Goal: Navigation & Orientation: Find specific page/section

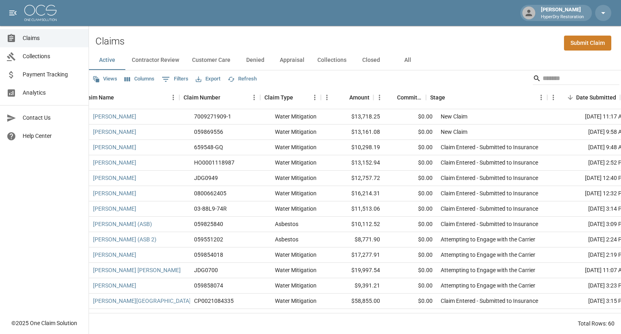
scroll to position [0, 11]
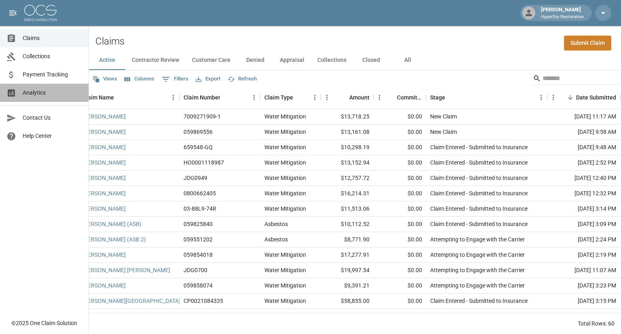
click at [55, 93] on span "Analytics" at bounding box center [52, 93] width 59 height 8
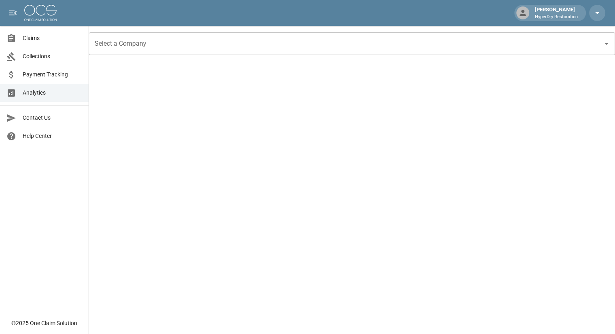
click at [51, 59] on span "Collections" at bounding box center [52, 56] width 59 height 8
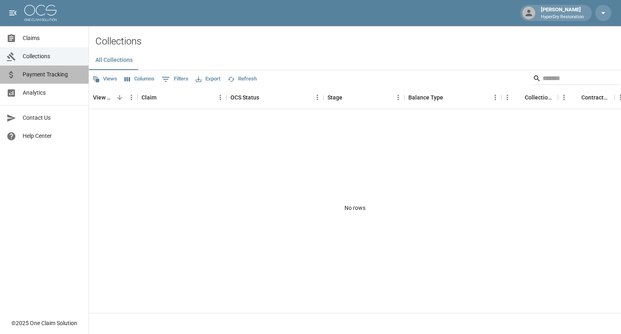
click at [50, 74] on span "Payment Tracking" at bounding box center [52, 74] width 59 height 8
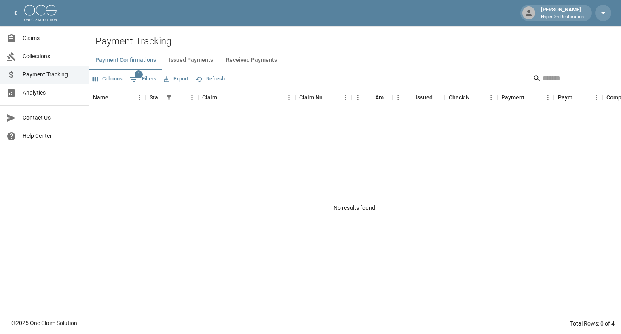
click at [46, 93] on span "Analytics" at bounding box center [52, 93] width 59 height 8
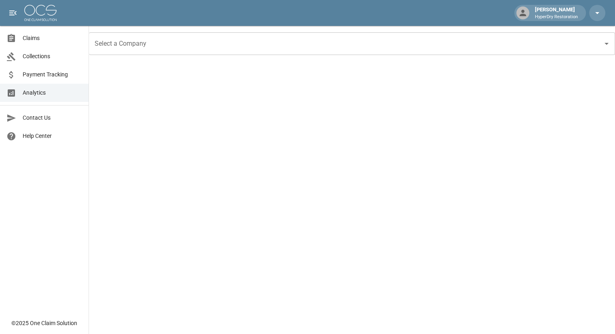
click at [46, 40] on span "Claims" at bounding box center [52, 38] width 59 height 8
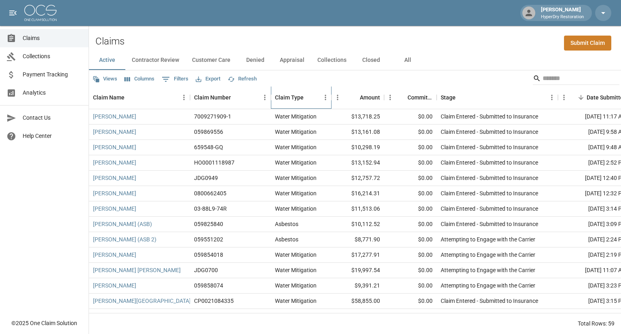
click at [304, 96] on div "Claim Type" at bounding box center [309, 97] width 11 height 11
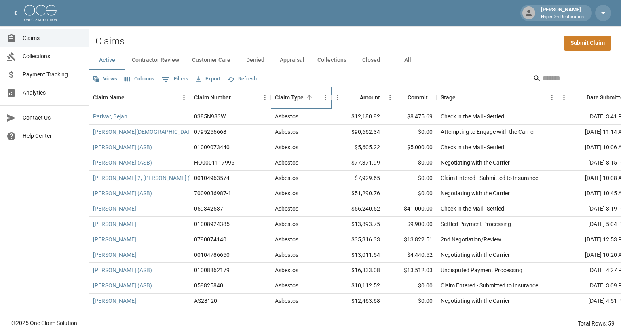
click at [304, 96] on div "Claim Type" at bounding box center [309, 97] width 11 height 11
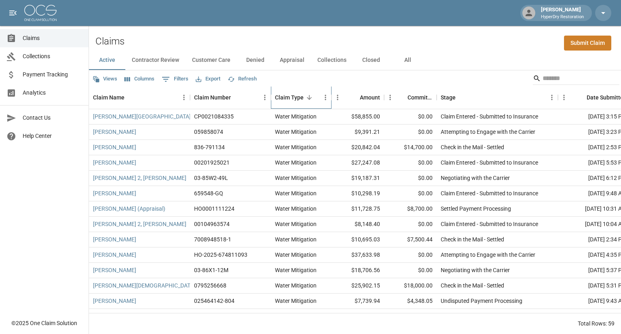
click at [304, 96] on div "Claim Type" at bounding box center [309, 97] width 11 height 11
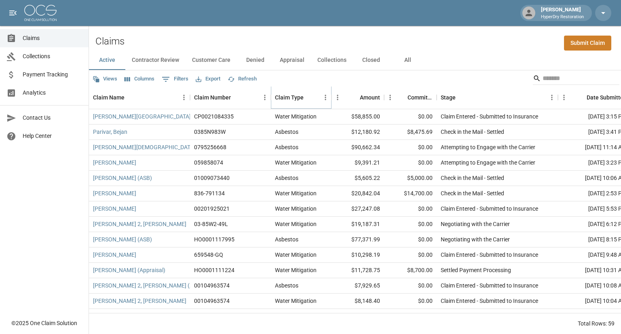
click at [304, 96] on button "Sort" at bounding box center [309, 97] width 11 height 11
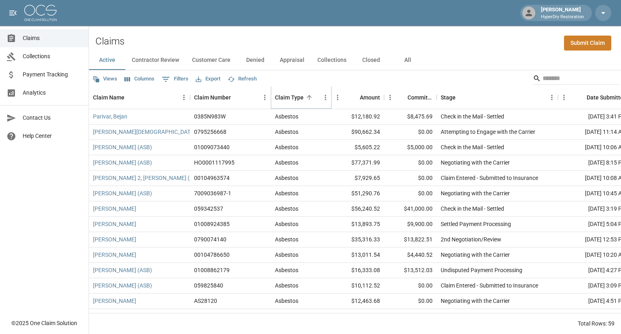
click at [322, 97] on icon "Menu" at bounding box center [325, 97] width 8 height 8
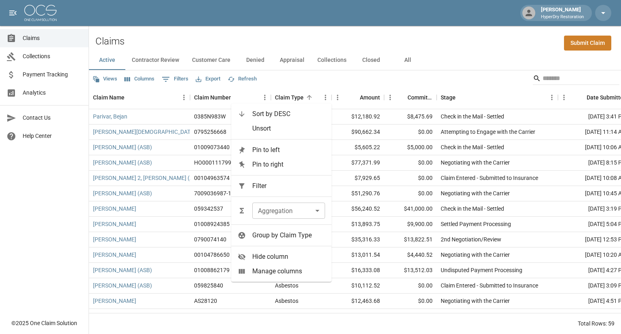
click at [348, 80] on div "Views Columns 0 Filters Export Refresh" at bounding box center [355, 78] width 532 height 16
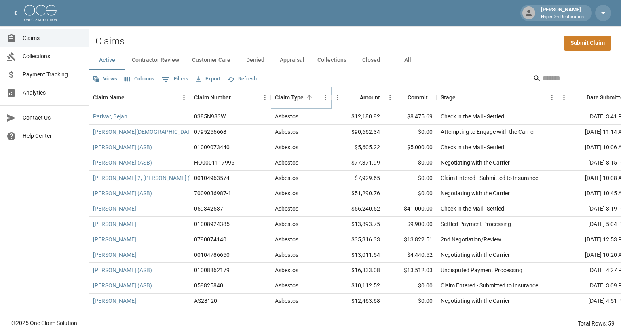
click at [308, 100] on icon "Sort" at bounding box center [309, 97] width 7 height 7
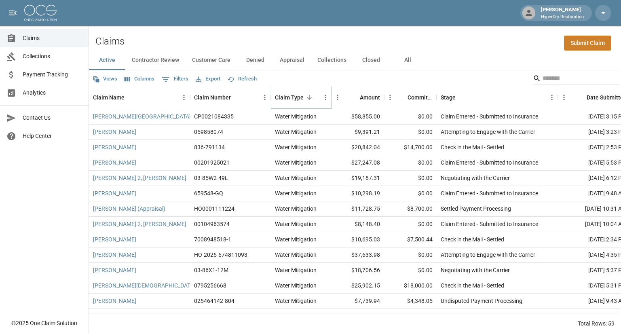
click at [310, 97] on icon "Sort" at bounding box center [309, 97] width 7 height 7
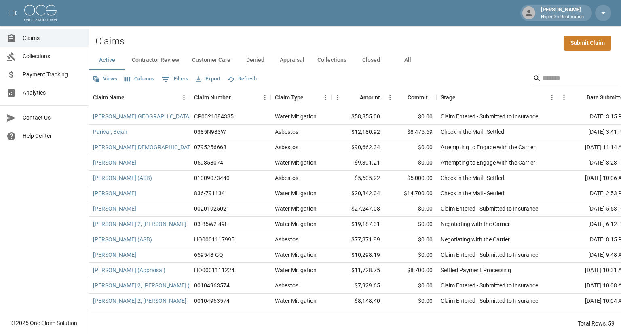
click at [366, 74] on div "Views Columns 0 Filters Export Refresh" at bounding box center [355, 78] width 532 height 16
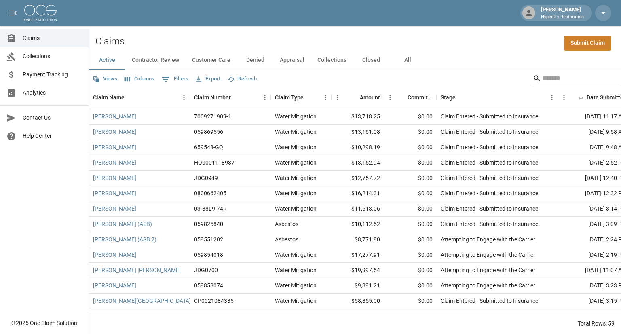
click at [44, 75] on span "Payment Tracking" at bounding box center [52, 74] width 59 height 8
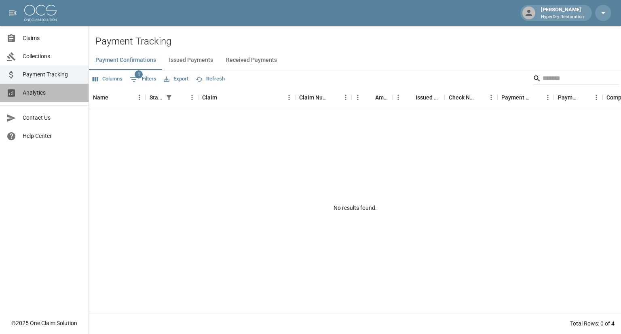
click at [43, 91] on span "Analytics" at bounding box center [52, 93] width 59 height 8
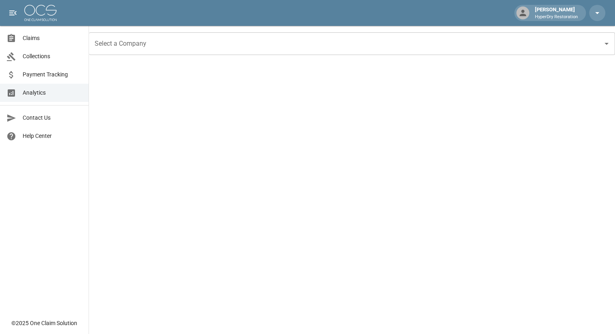
click at [39, 43] on link "Claims" at bounding box center [44, 38] width 89 height 18
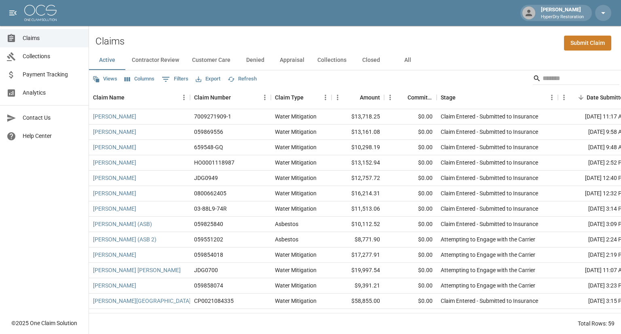
click at [45, 59] on span "Collections" at bounding box center [52, 56] width 59 height 8
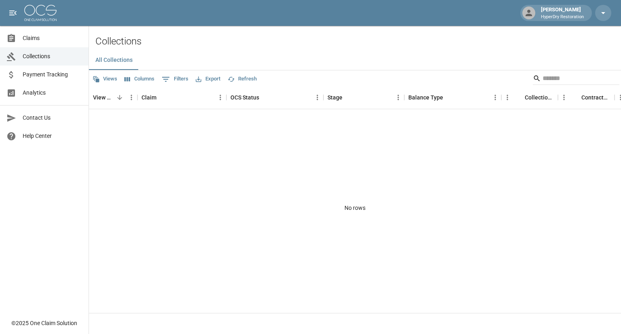
click at [57, 76] on span "Payment Tracking" at bounding box center [52, 74] width 59 height 8
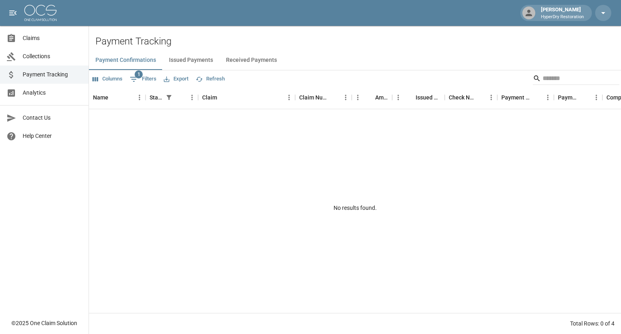
click at [52, 58] on span "Collections" at bounding box center [52, 56] width 59 height 8
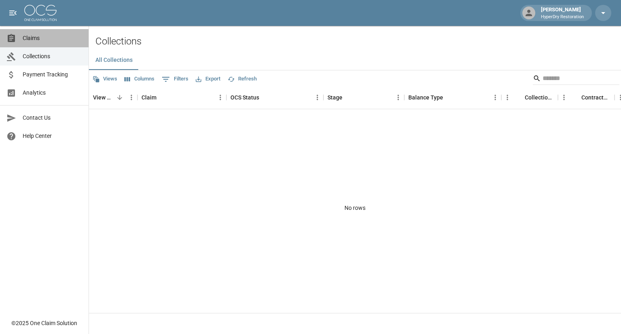
click at [37, 39] on span "Claims" at bounding box center [52, 38] width 59 height 8
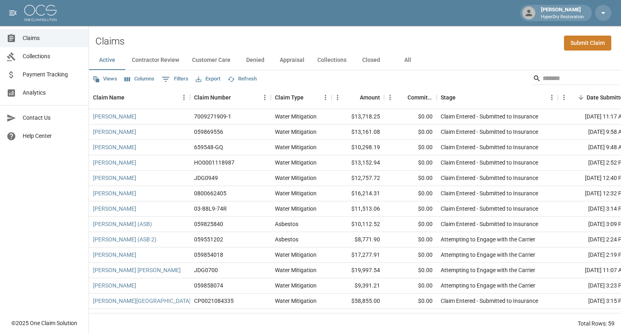
click at [38, 96] on span "Analytics" at bounding box center [52, 93] width 59 height 8
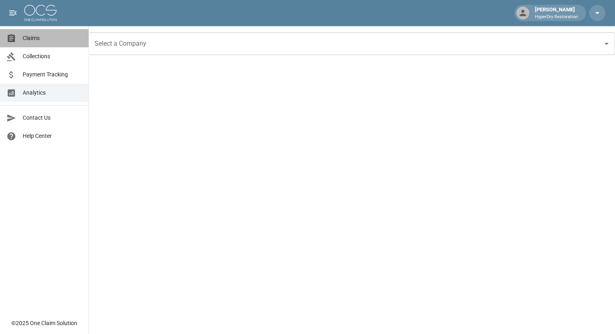
click at [44, 39] on span "Claims" at bounding box center [52, 38] width 59 height 8
